Goal: Navigation & Orientation: Find specific page/section

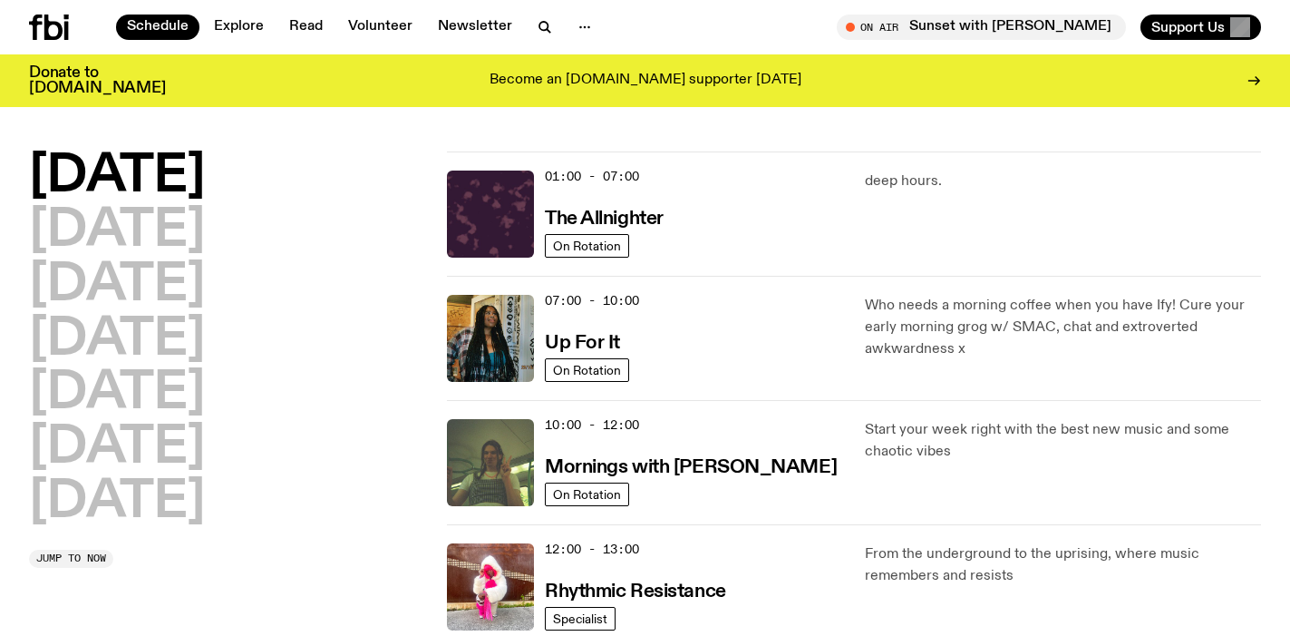
scroll to position [15, 0]
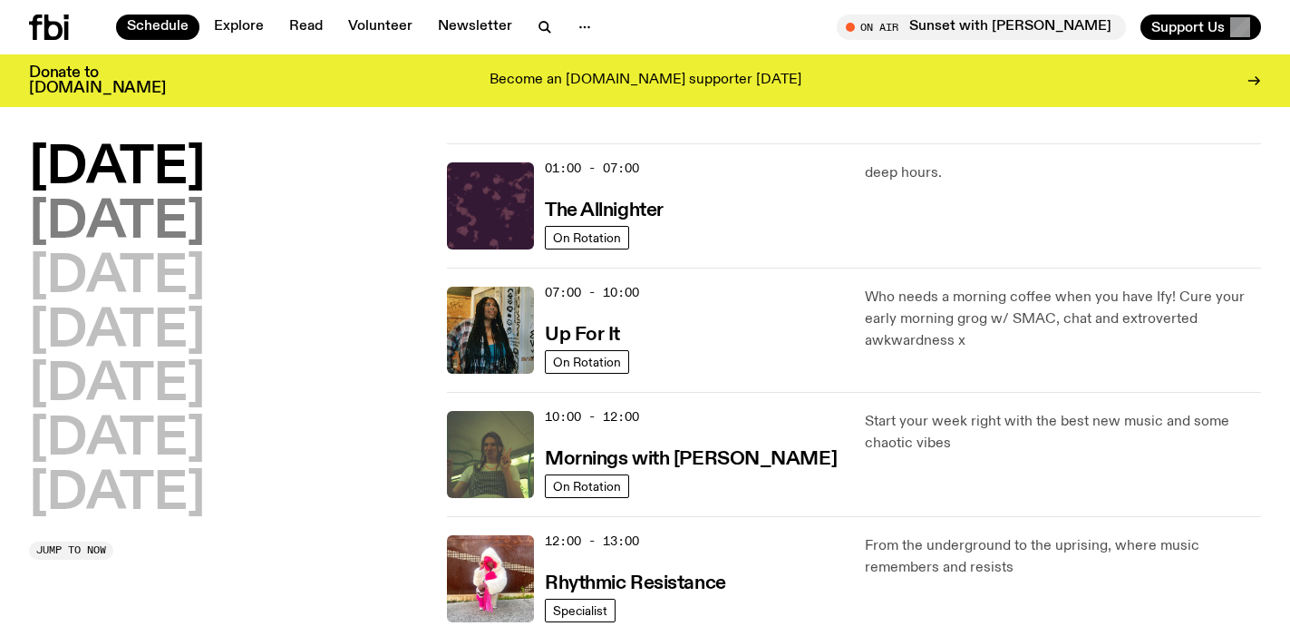
click at [192, 228] on h2 "Tuesday" at bounding box center [117, 223] width 176 height 51
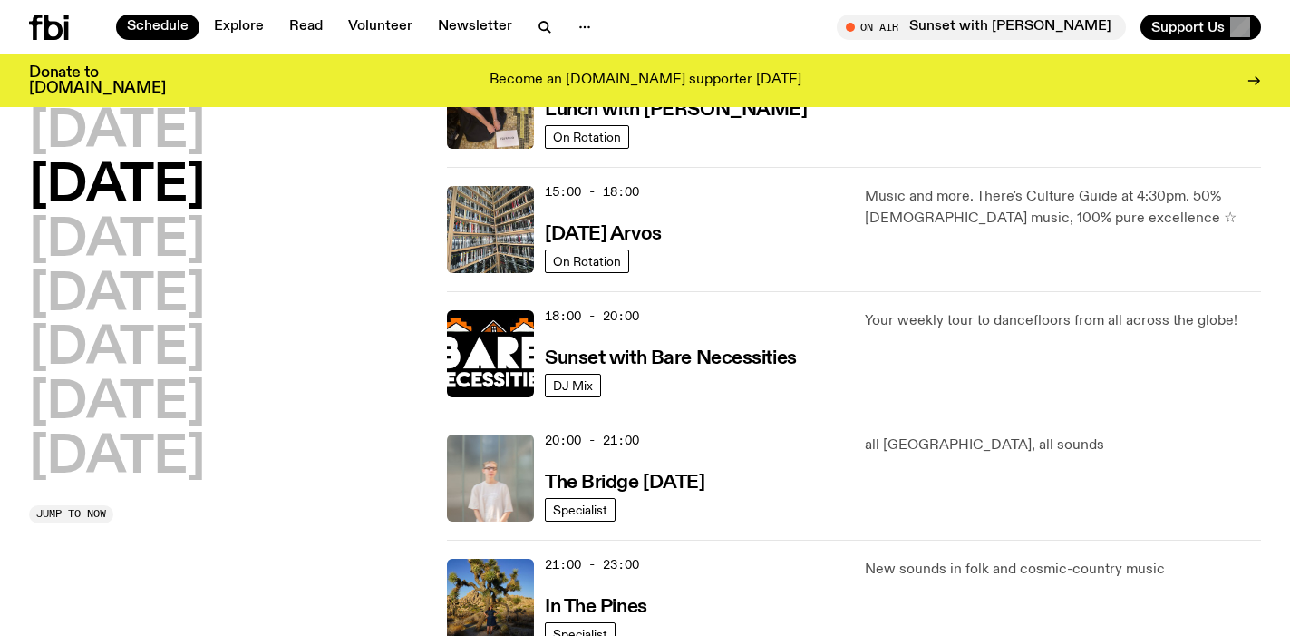
scroll to position [617, 0]
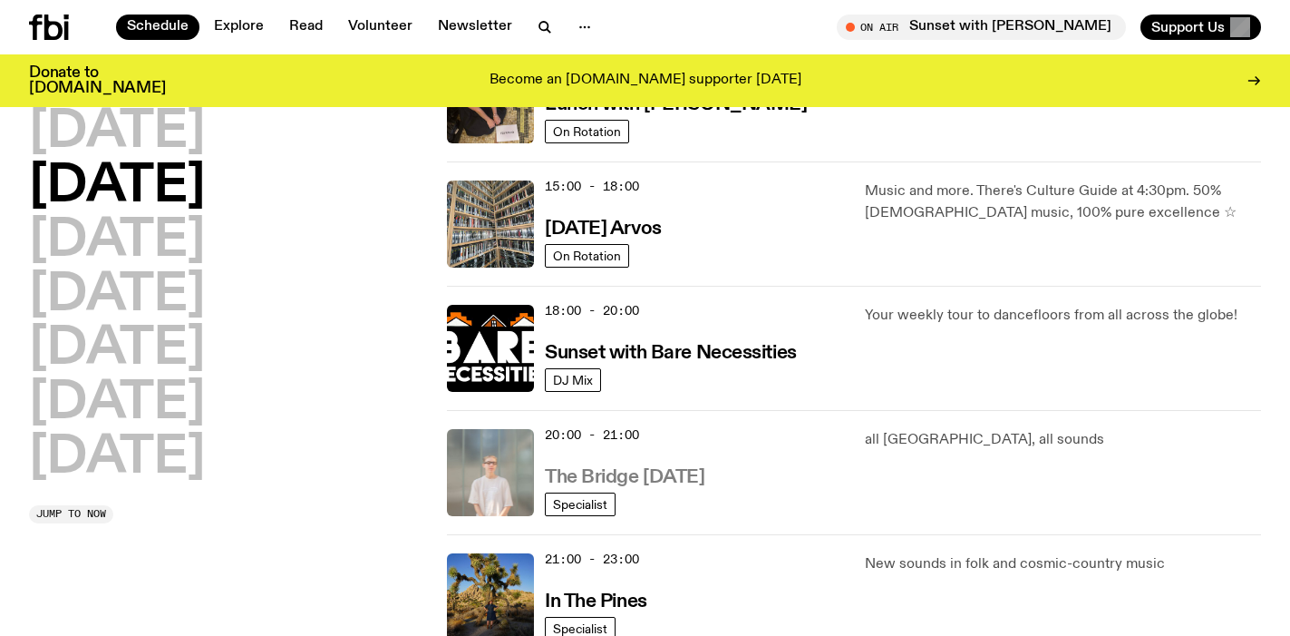
click at [673, 481] on h3 "The Bridge Tuesday" at bounding box center [625, 477] width 160 height 19
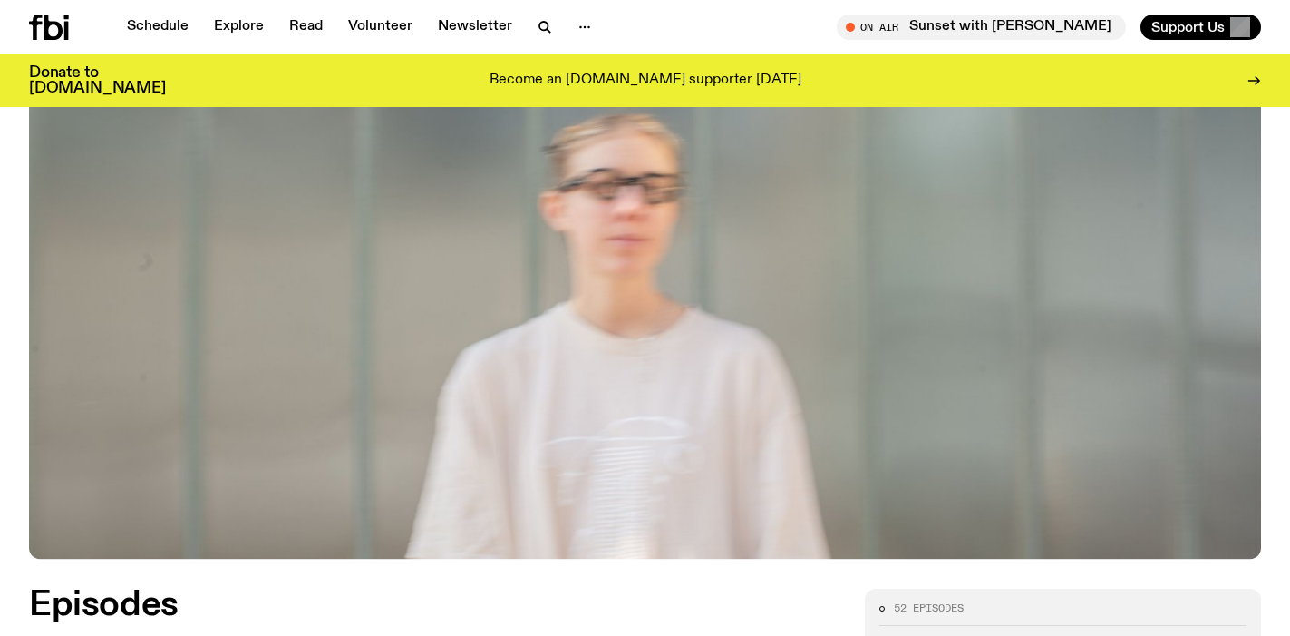
scroll to position [218, 0]
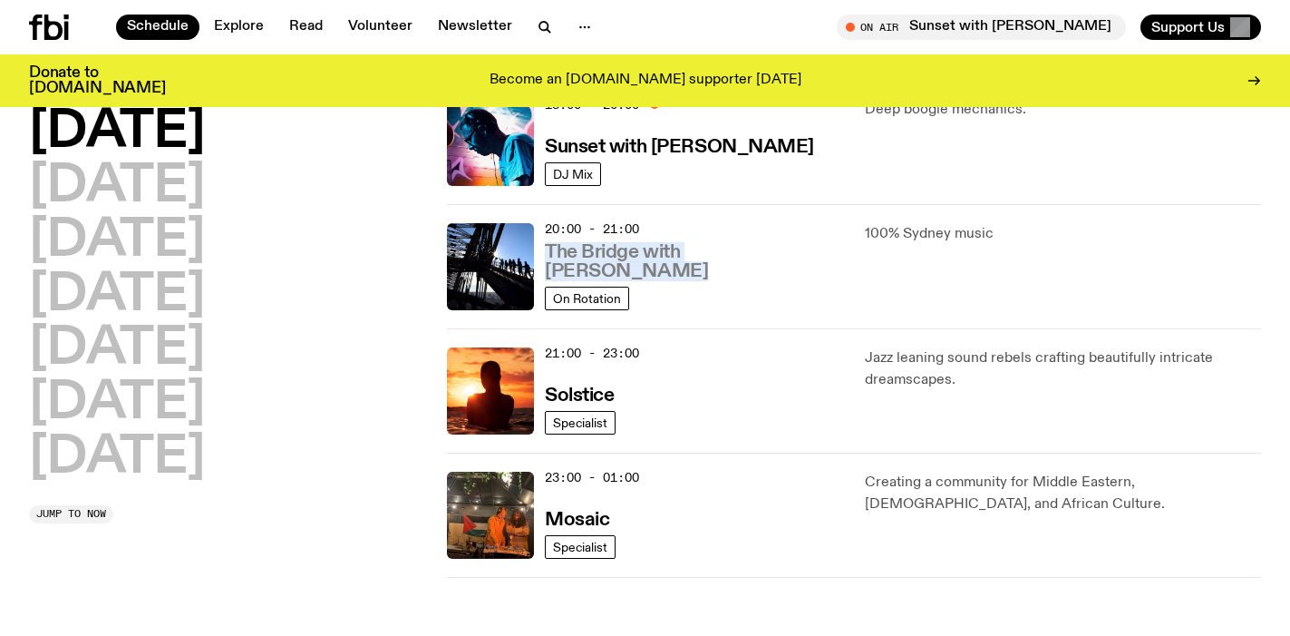
scroll to position [964, 0]
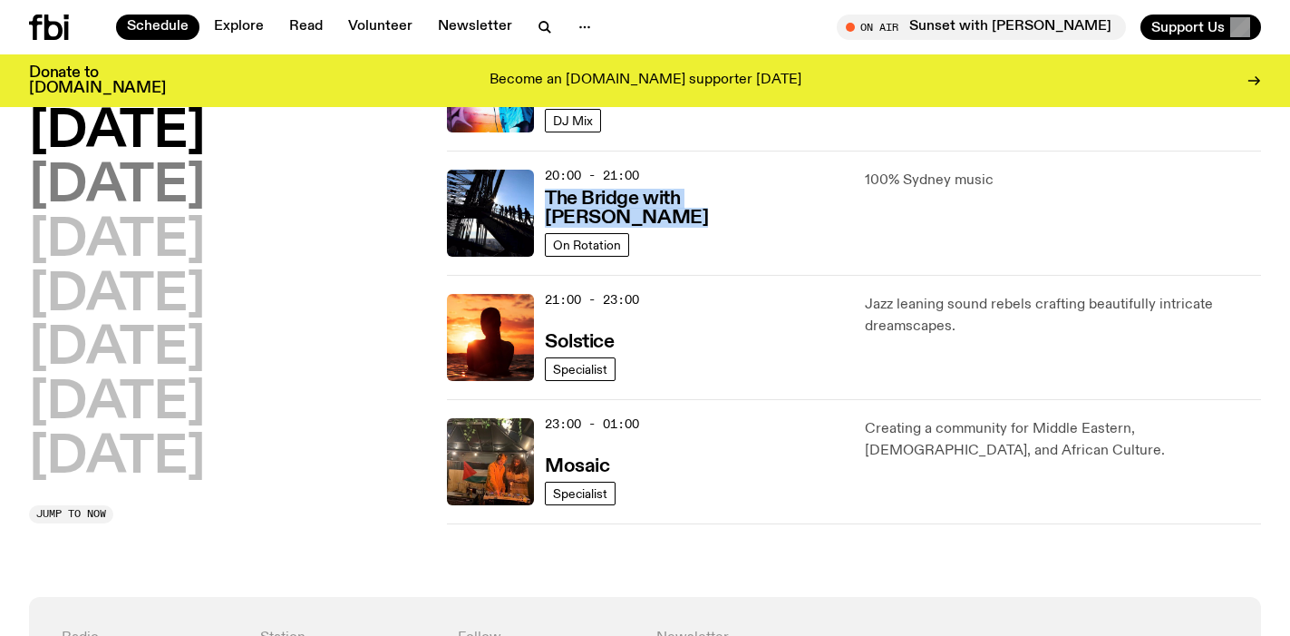
click at [174, 186] on h2 "Tuesday" at bounding box center [117, 186] width 176 height 51
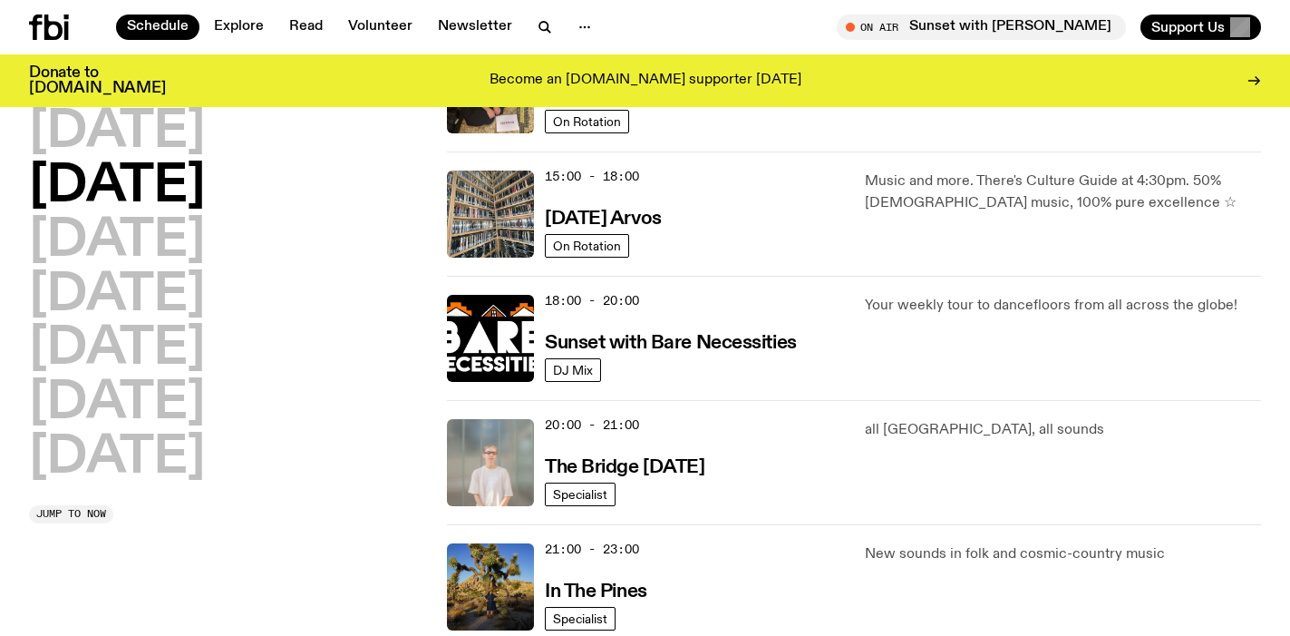
scroll to position [1022, 0]
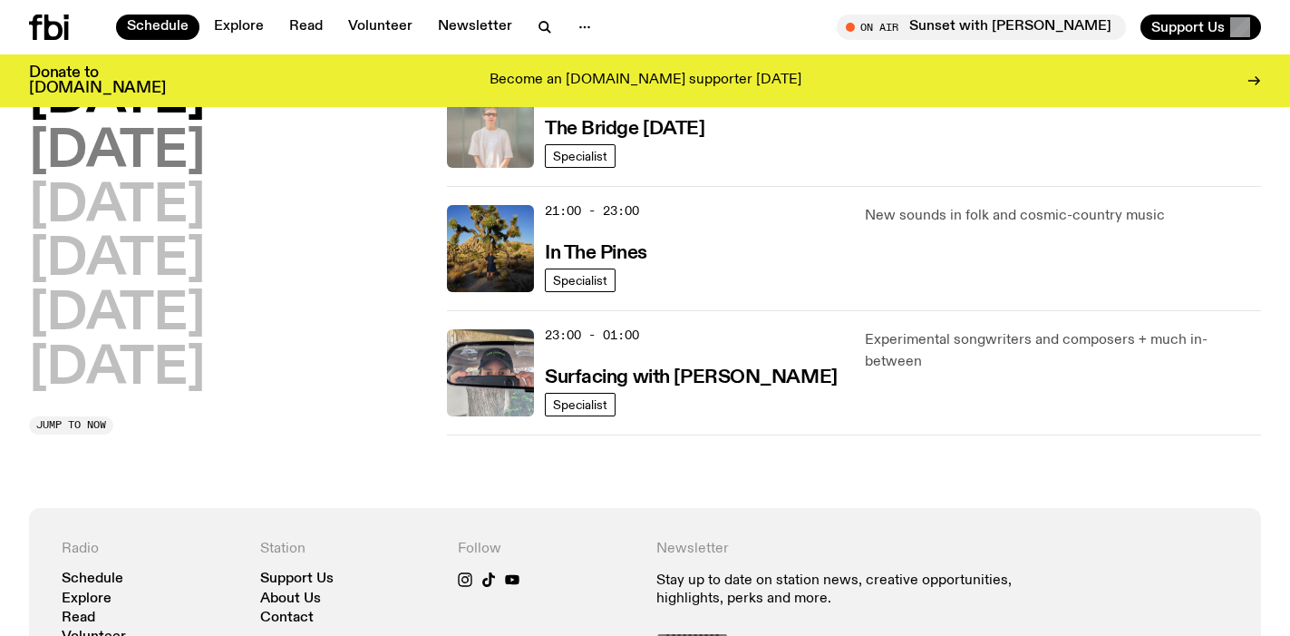
click at [150, 157] on h2 "Wednesday" at bounding box center [117, 152] width 176 height 51
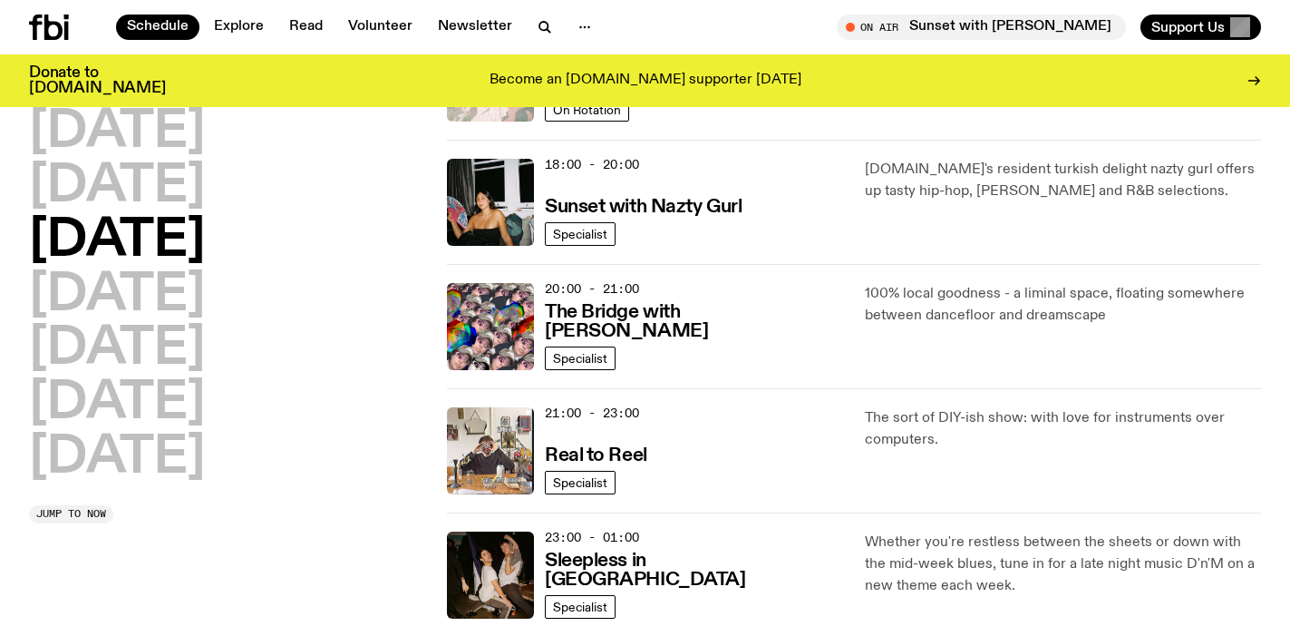
scroll to position [884, 0]
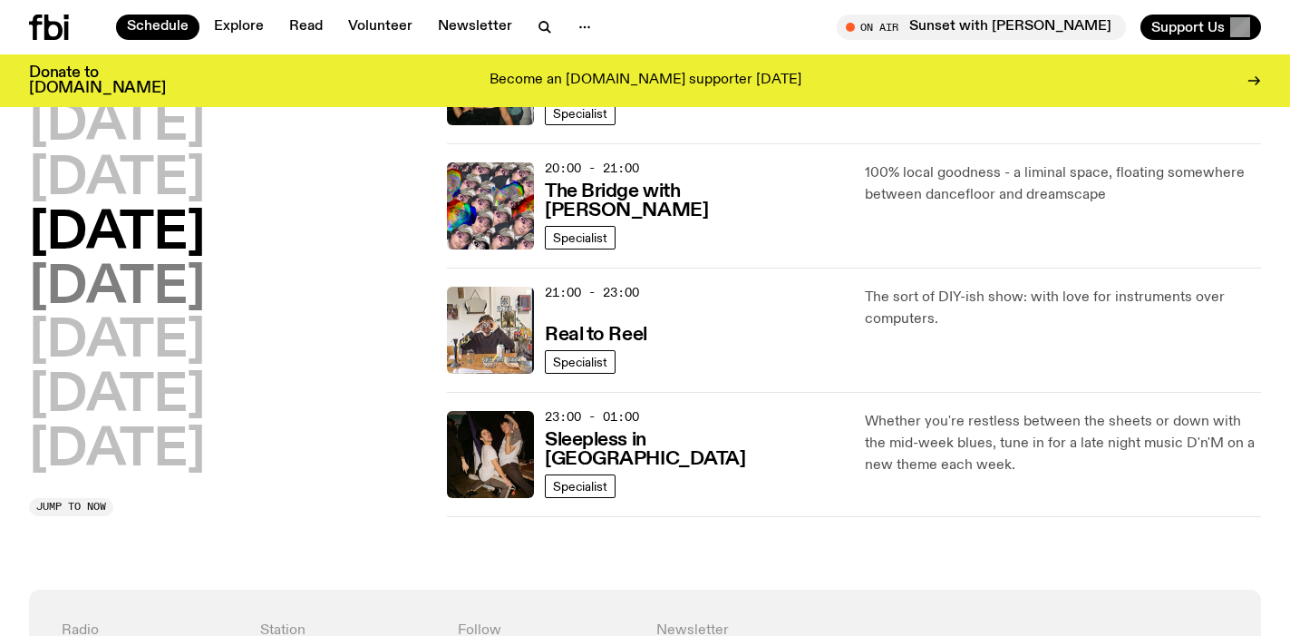
click at [191, 279] on h2 "Thursday" at bounding box center [117, 288] width 176 height 51
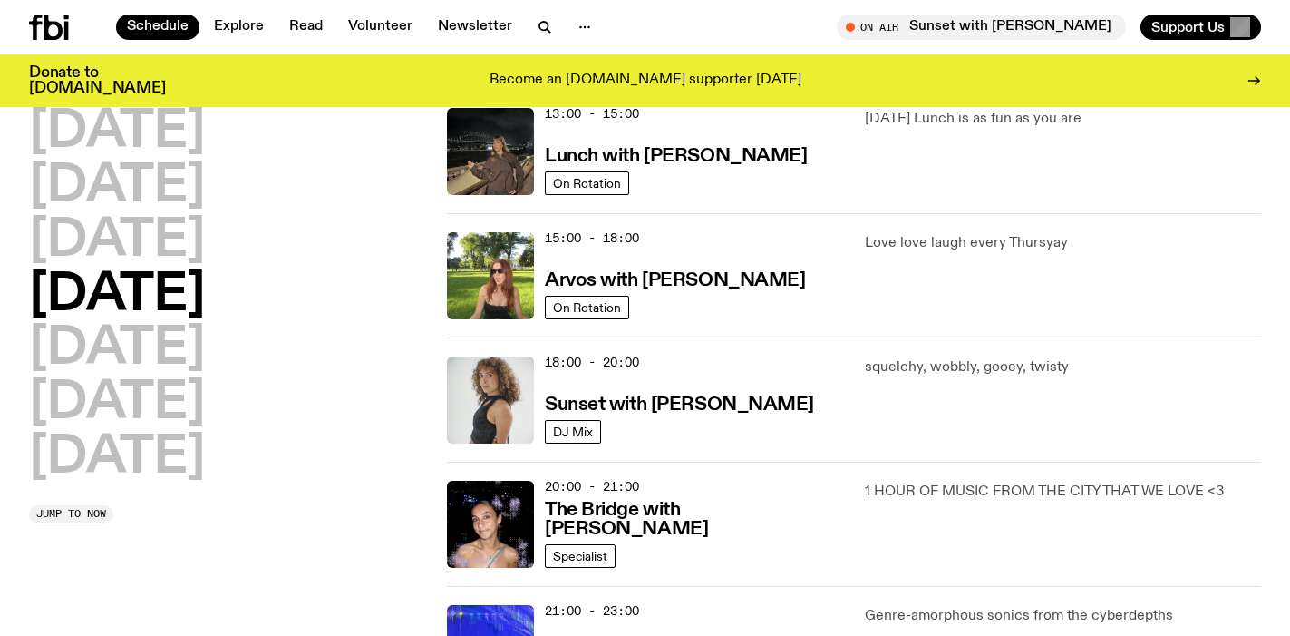
scroll to position [519, 0]
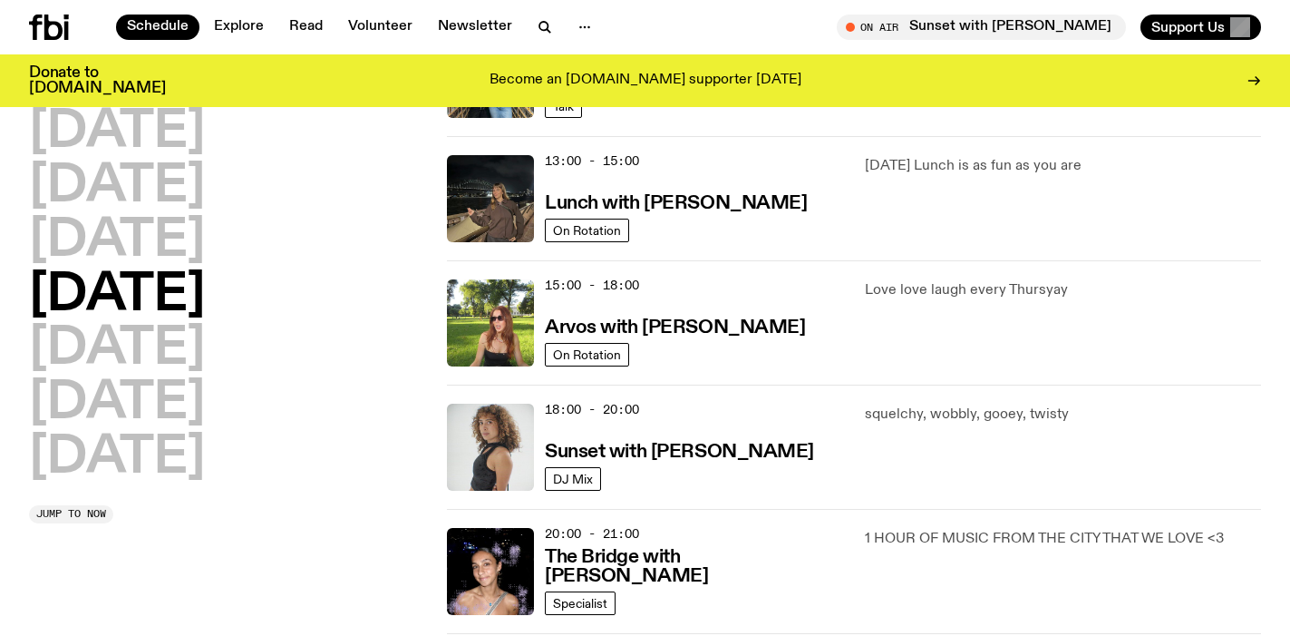
click at [739, 289] on div "15:00 - 18:00 Arvos with Lizzie Bowles" at bounding box center [694, 322] width 298 height 87
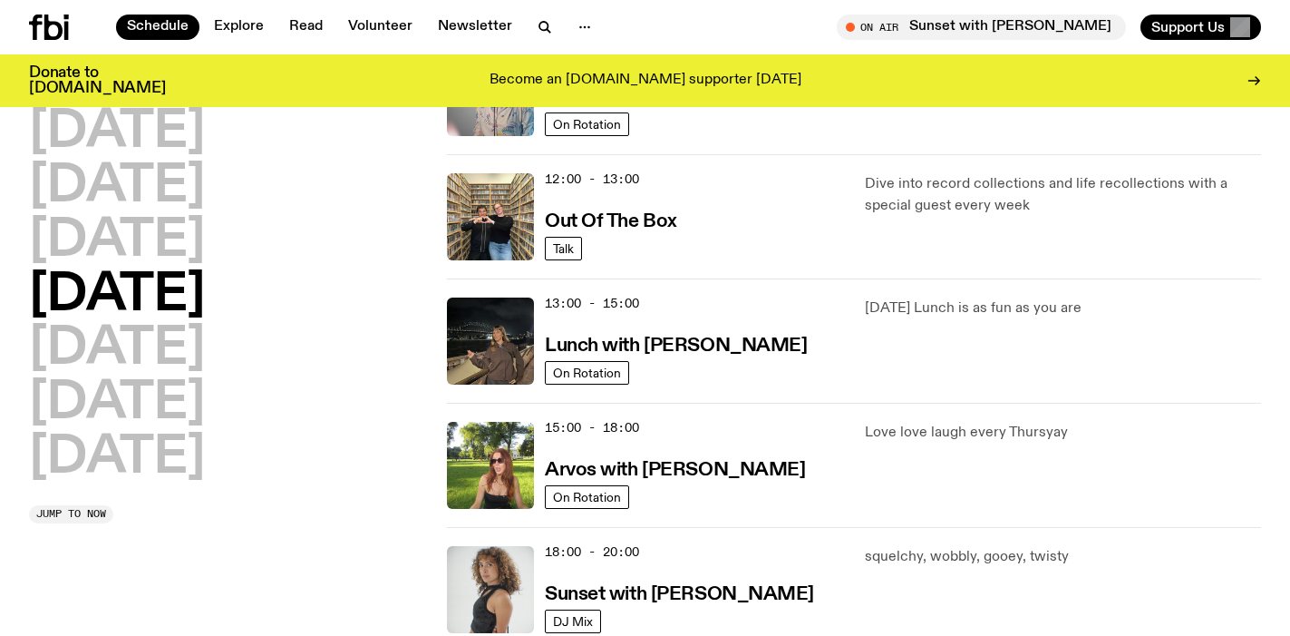
scroll to position [0, 0]
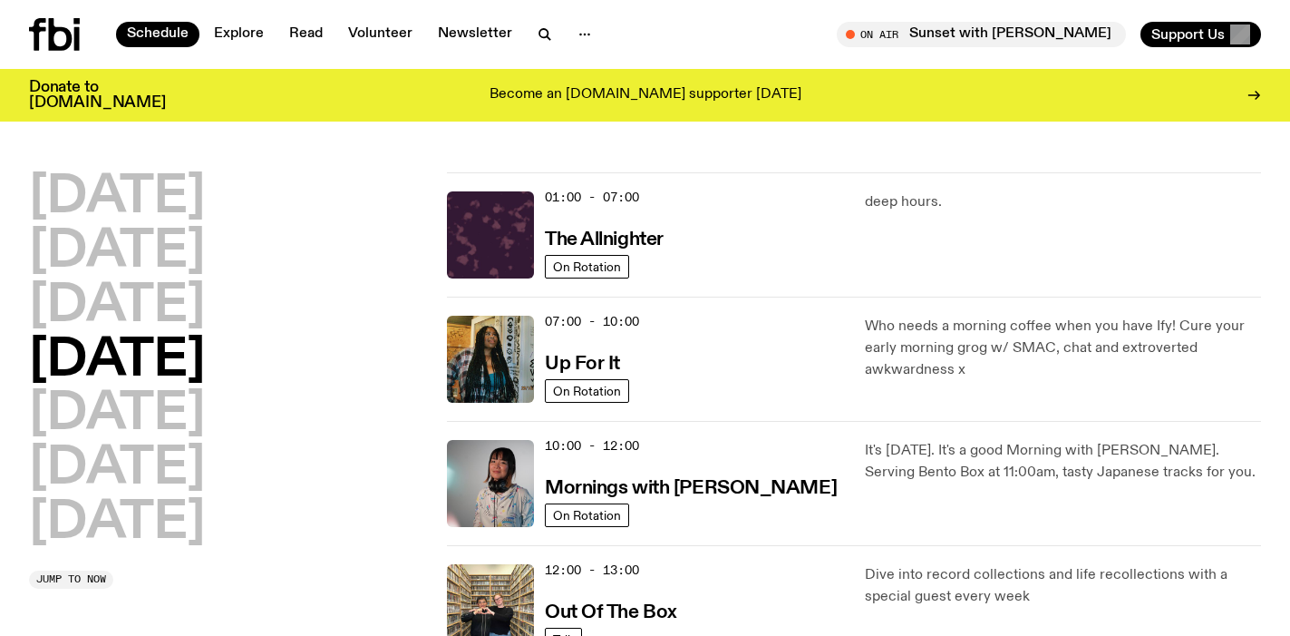
click at [70, 45] on icon at bounding box center [54, 34] width 51 height 33
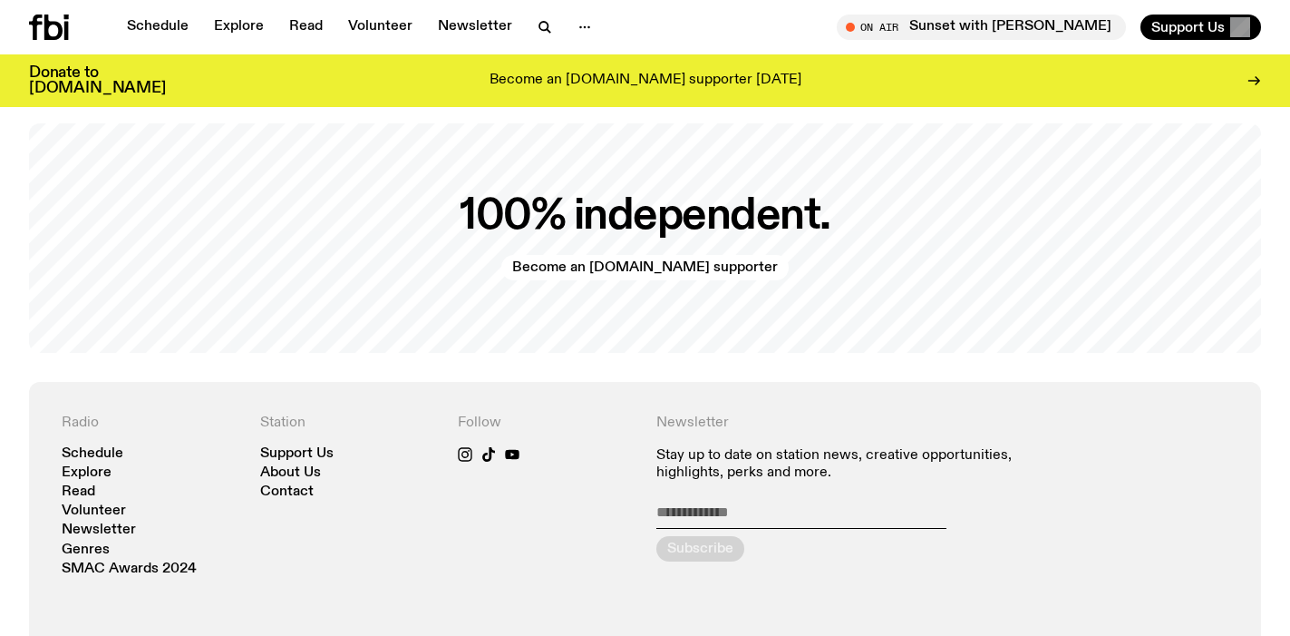
scroll to position [3657, 0]
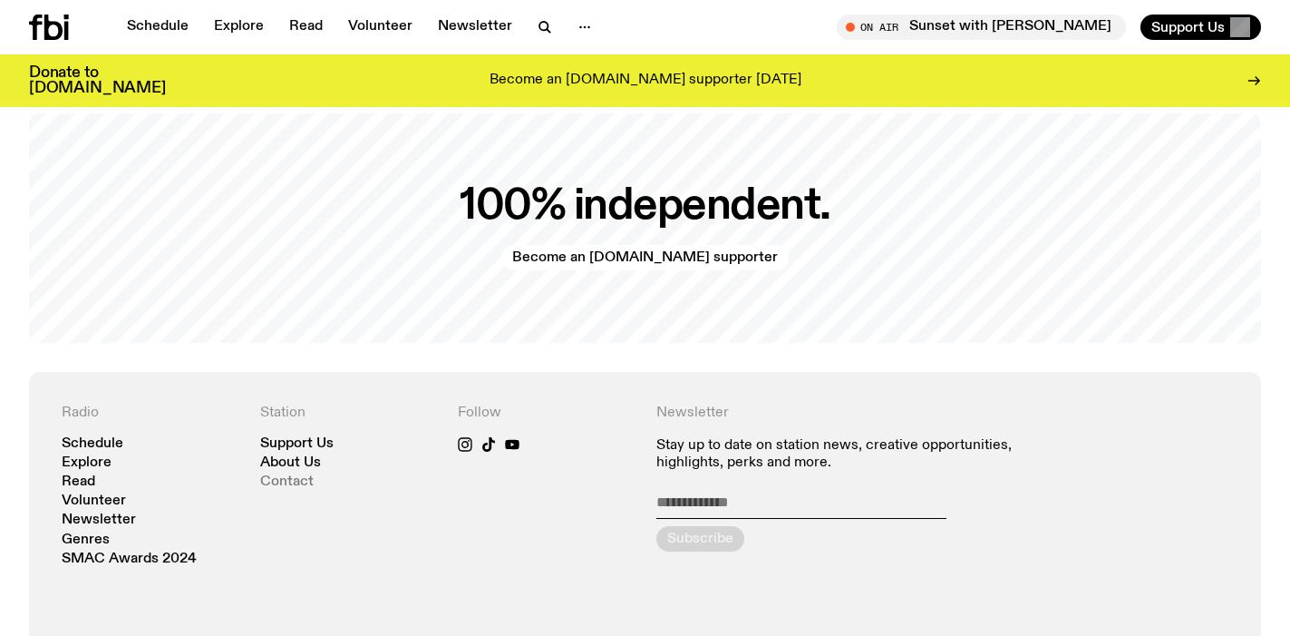
click at [303, 480] on link "Contact" at bounding box center [286, 482] width 53 height 14
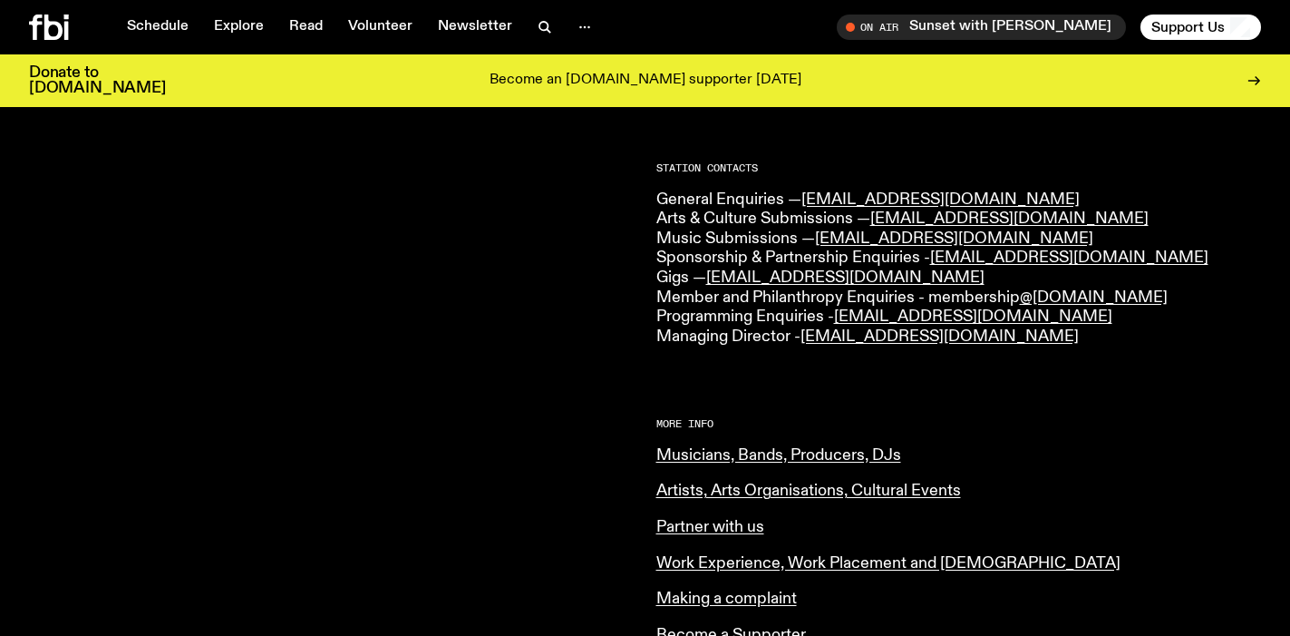
scroll to position [544, 0]
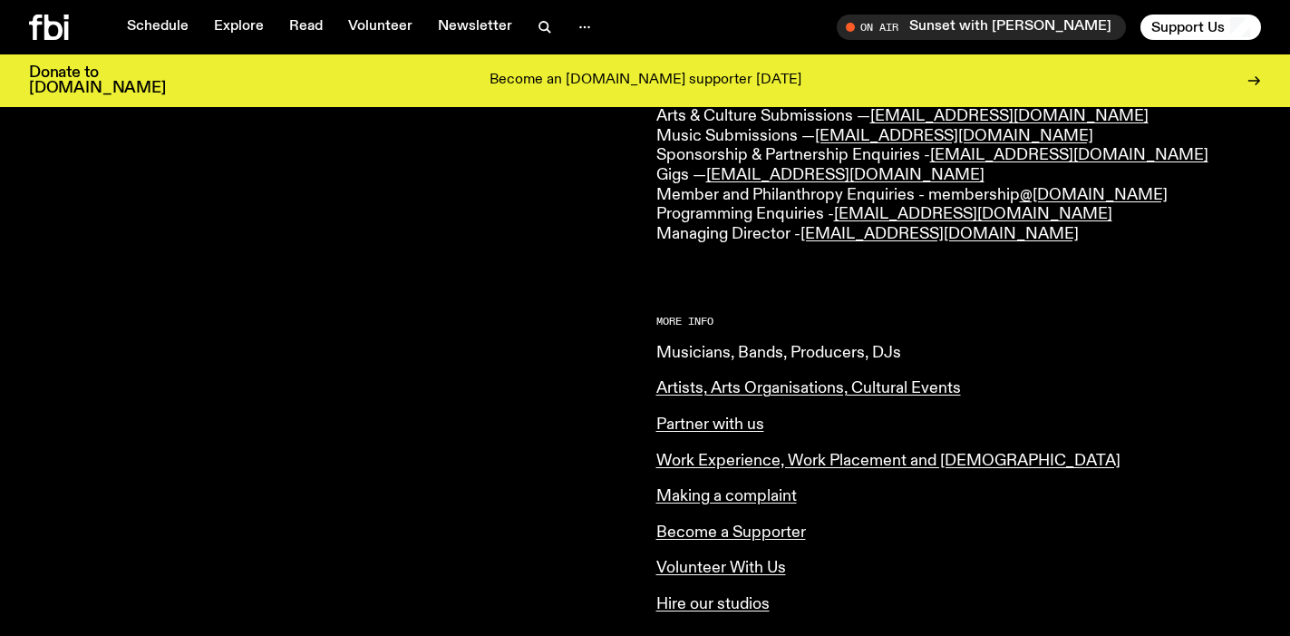
click at [679, 355] on link "Musicians, Bands, Producers, DJs" at bounding box center [778, 352] width 245 height 16
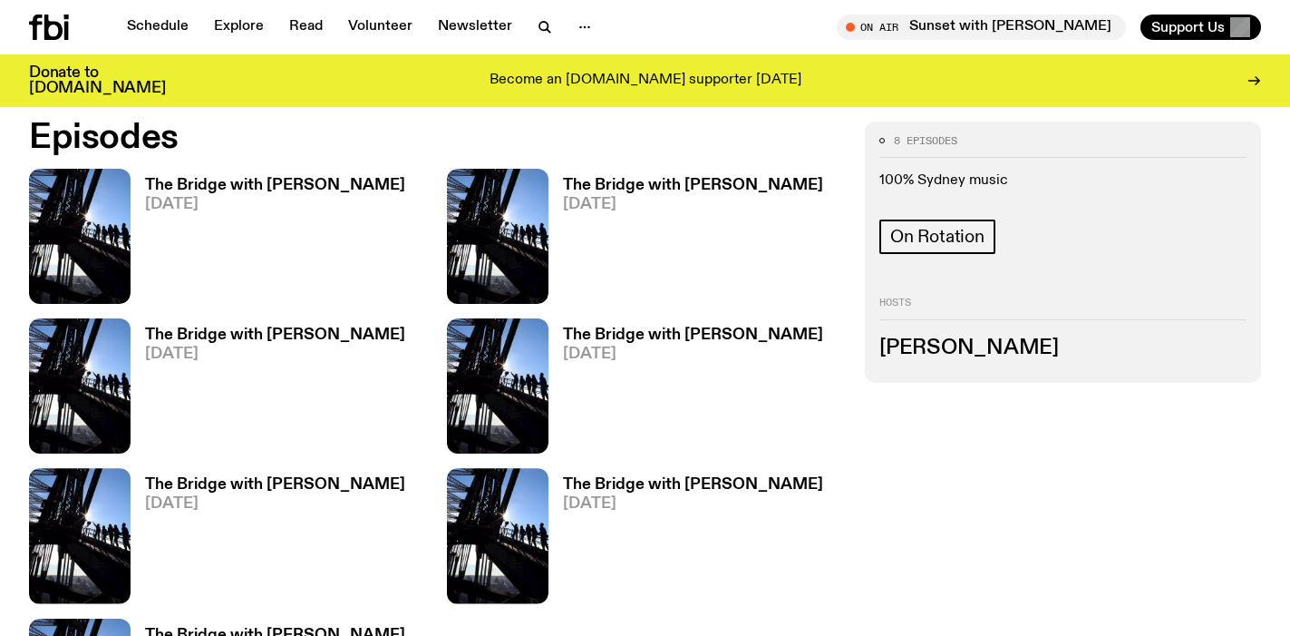
scroll to position [1035, 0]
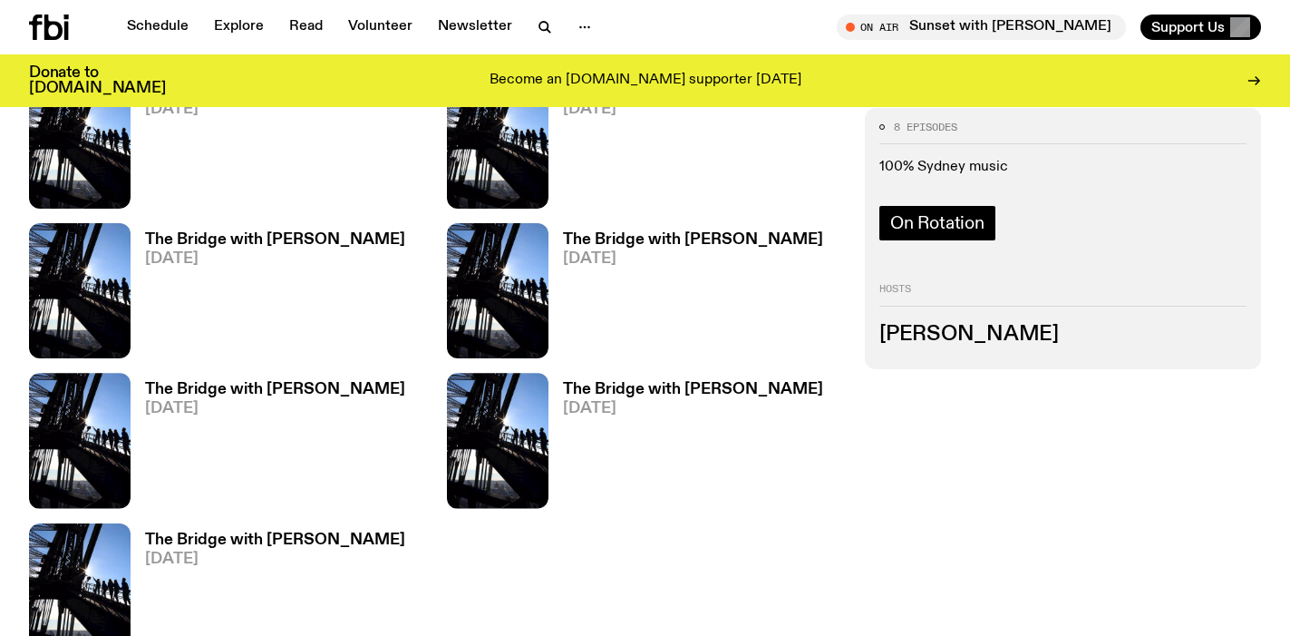
click at [927, 219] on span "On Rotation" at bounding box center [937, 223] width 94 height 20
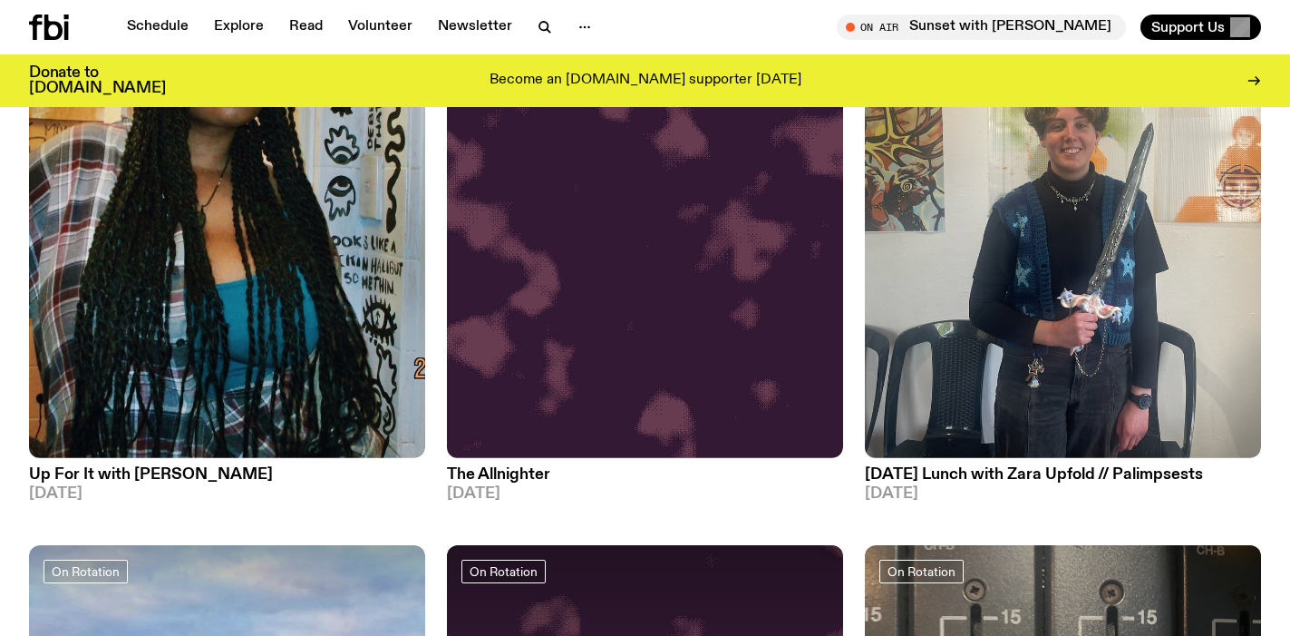
scroll to position [1152, 0]
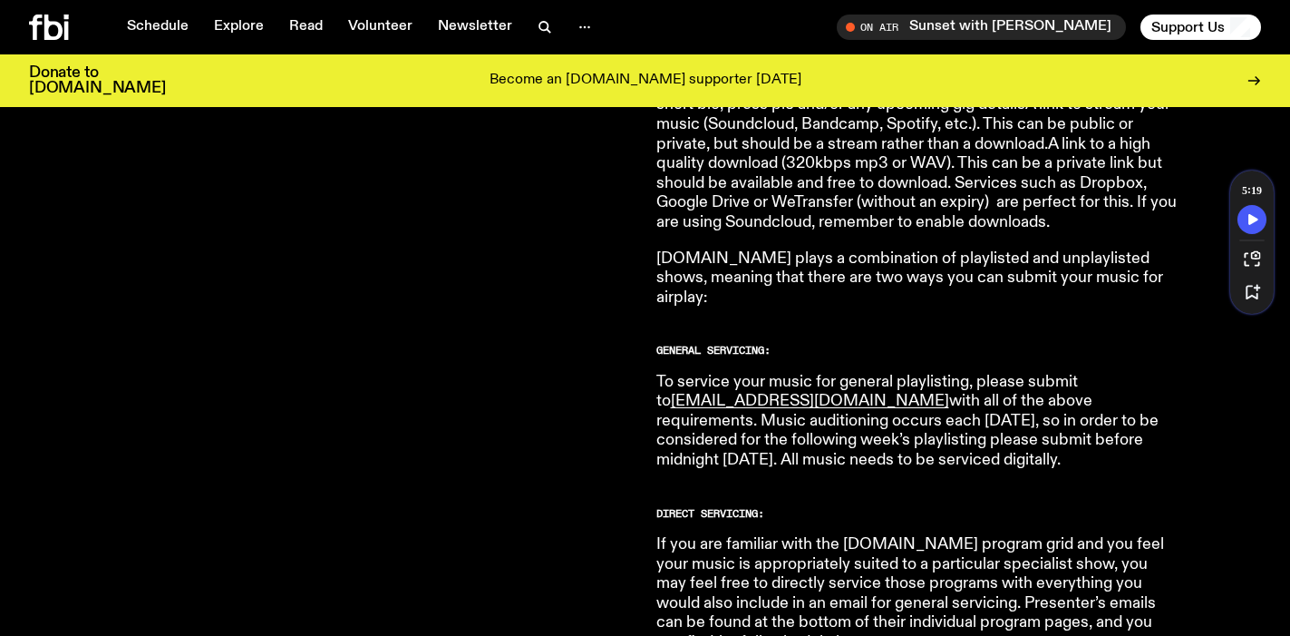
scroll to position [931, 0]
